Goal: Task Accomplishment & Management: Use online tool/utility

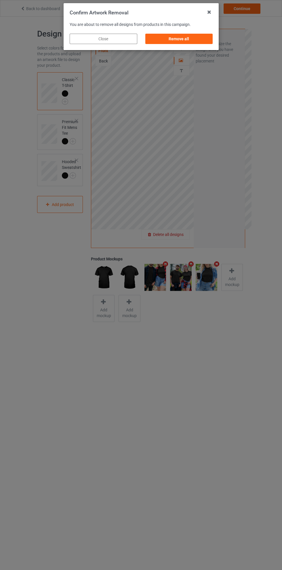
click at [196, 42] on div "Remove all" at bounding box center [179, 39] width 68 height 10
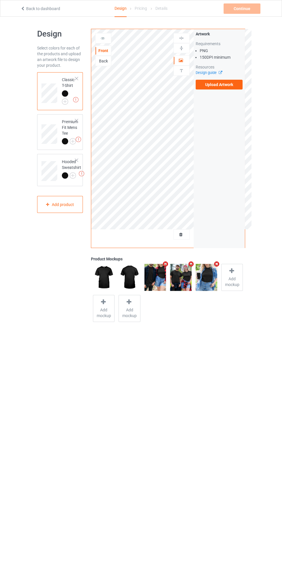
click at [223, 84] on label "Upload Artwork" at bounding box center [219, 85] width 47 height 10
click at [0, 0] on input "Upload Artwork" at bounding box center [0, 0] width 0 height 0
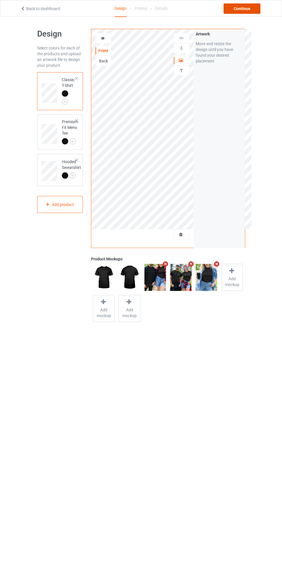
click at [247, 11] on div "Continue" at bounding box center [242, 8] width 37 height 10
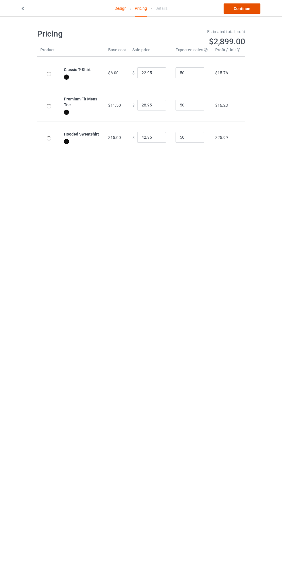
click at [247, 12] on link "Continue" at bounding box center [242, 8] width 37 height 10
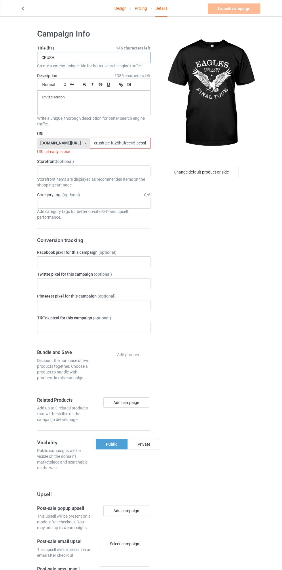
click at [90, 58] on input "CRUSH" at bounding box center [93, 57] width 113 height 11
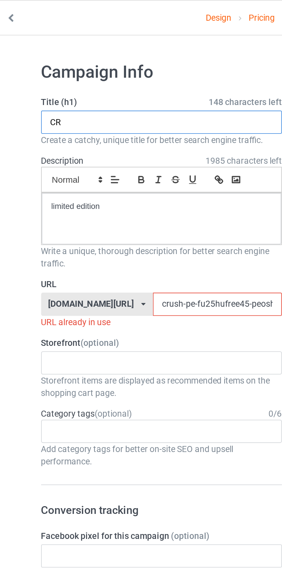
type input "C"
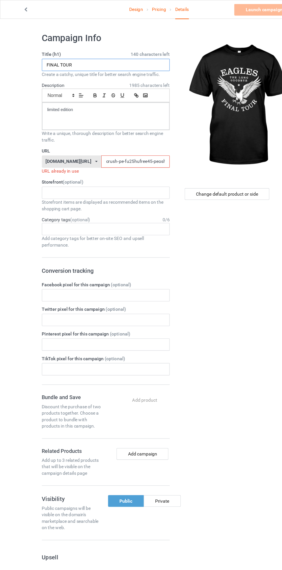
type input "FINAL TOUR"
click at [96, 141] on input "crush-pe-fu25hufree45-peoshirt25597jklo0" at bounding box center [120, 143] width 61 height 11
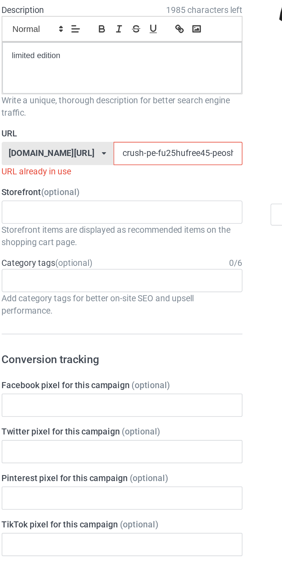
click at [92, 143] on input "crush-pe-fu25hufree45-peoshirt25597jklo0" at bounding box center [120, 143] width 61 height 11
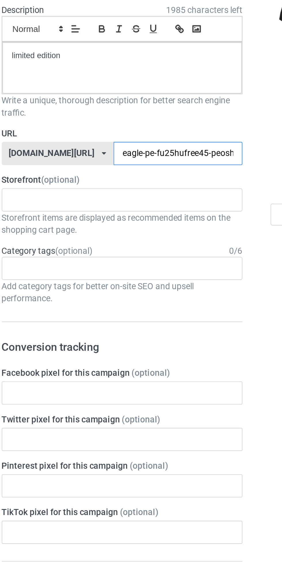
type input "eagles-pe-fu25hufree45-peoshirt25597jklo0"
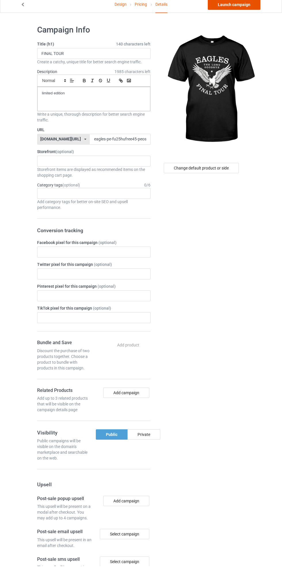
click at [246, 12] on link "Launch campaign" at bounding box center [234, 8] width 53 height 10
